Goal: Transaction & Acquisition: Obtain resource

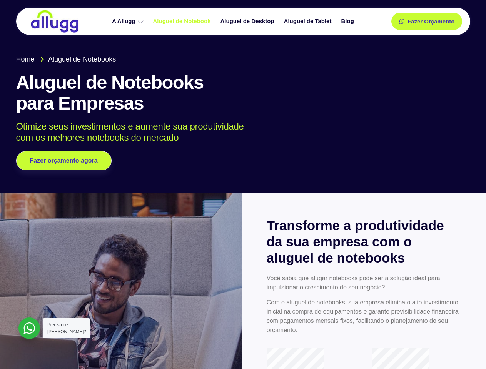
click at [243, 185] on div at bounding box center [243, 93] width 486 height 201
click at [427, 21] on span "Fazer Orçamento" at bounding box center [430, 21] width 42 height 5
click at [402, 21] on icon at bounding box center [404, 21] width 5 height 5
click at [431, 21] on span "Fazer Orçamento" at bounding box center [430, 21] width 42 height 5
click at [64, 161] on span "Fazer orçamento agora" at bounding box center [63, 160] width 61 height 5
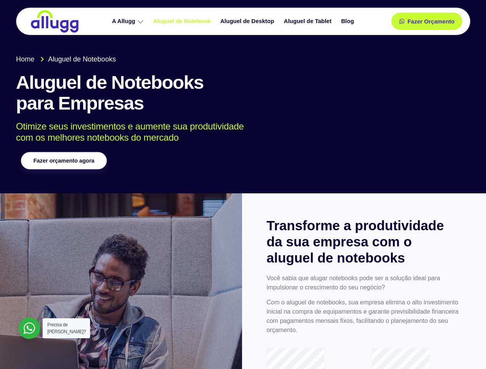
click at [64, 161] on span "Fazer orçamento agora" at bounding box center [63, 160] width 61 height 5
click at [29, 328] on div at bounding box center [29, 329] width 22 height 22
click at [66, 328] on span "Precisa de [PERSON_NAME]?" at bounding box center [66, 328] width 38 height 12
click at [29, 328] on div at bounding box center [29, 329] width 22 height 22
